Goal: Information Seeking & Learning: Learn about a topic

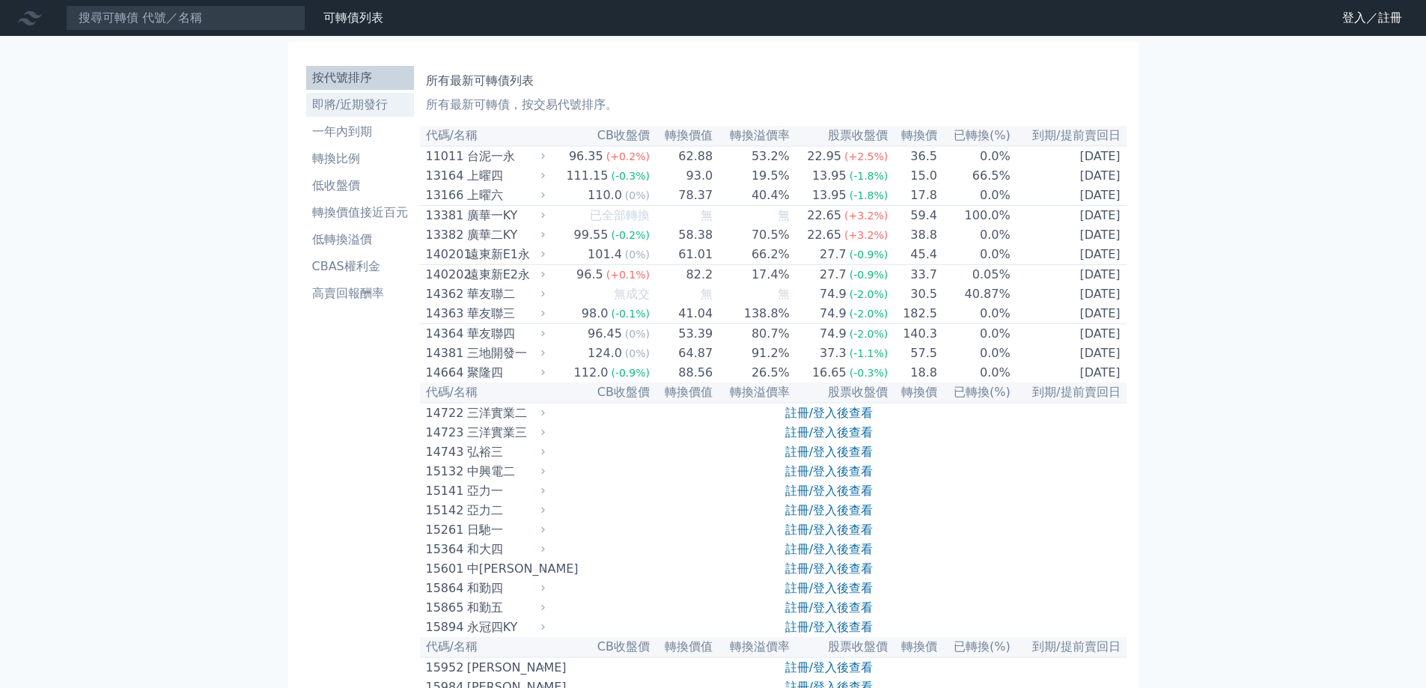
click at [358, 114] on link "即將/近期發行" at bounding box center [360, 105] width 108 height 24
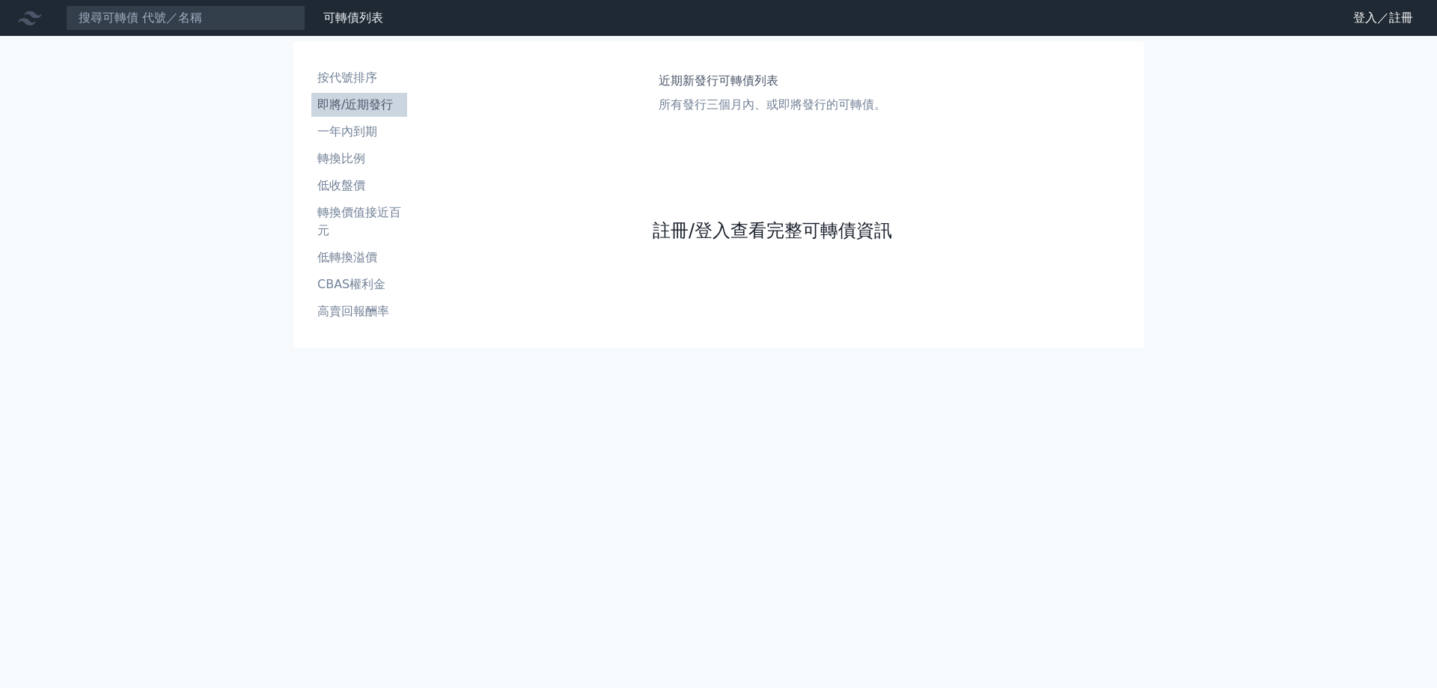
click at [687, 233] on link "註冊/登入查看完整可轉債資訊" at bounding box center [772, 231] width 239 height 24
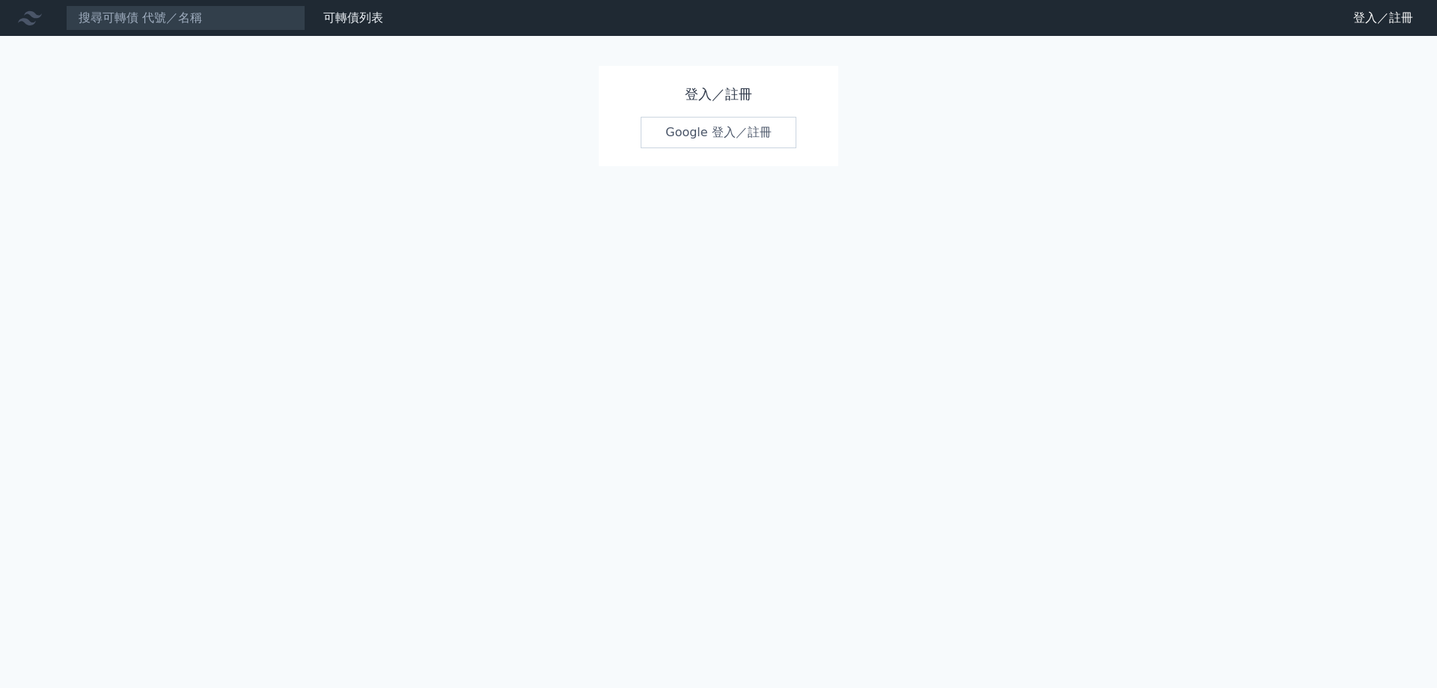
click at [706, 134] on link "Google 登入／註冊" at bounding box center [719, 132] width 156 height 31
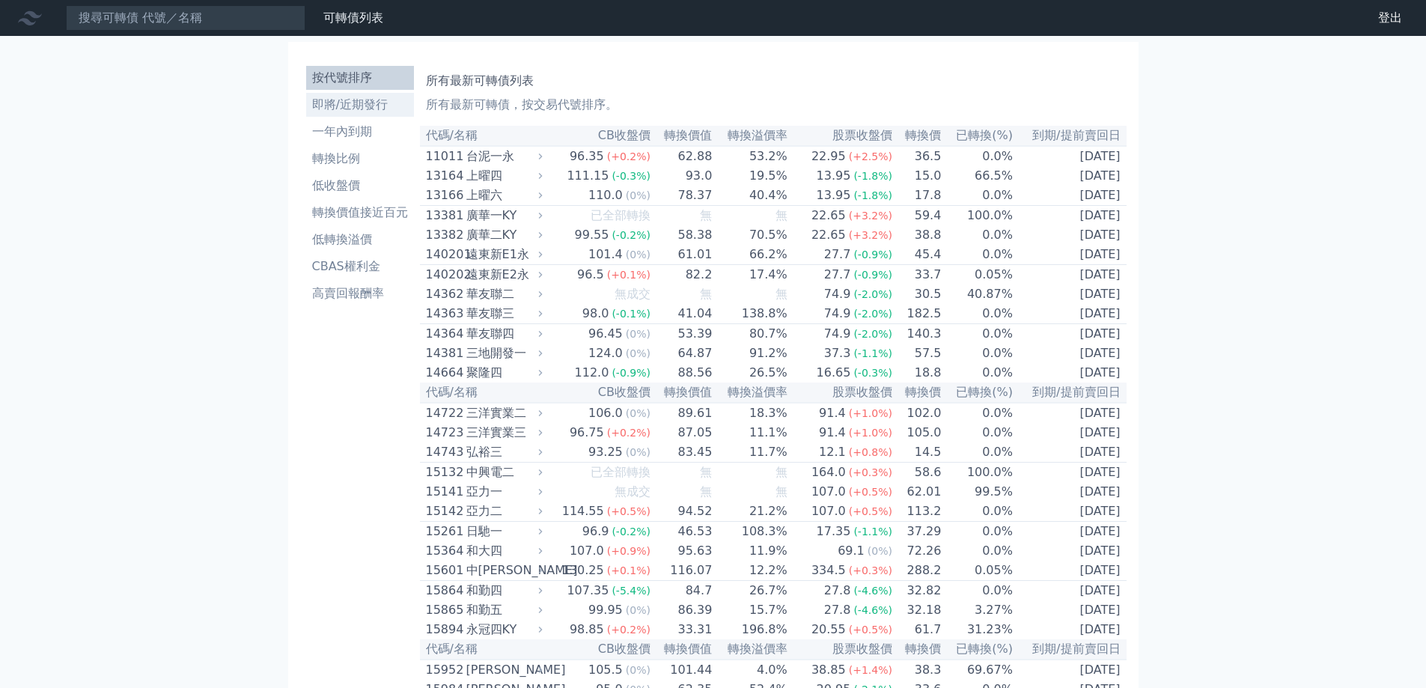
click at [329, 99] on li "即將/近期發行" at bounding box center [360, 105] width 108 height 18
